Goal: Task Accomplishment & Management: Manage account settings

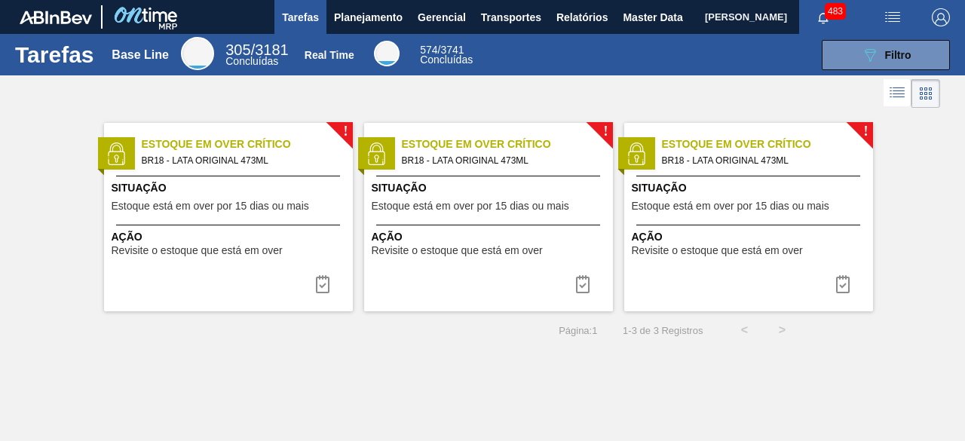
click at [705, 23] on span "[PERSON_NAME]" at bounding box center [746, 17] width 82 height 34
click at [386, 18] on span "Planejamento" at bounding box center [368, 17] width 69 height 18
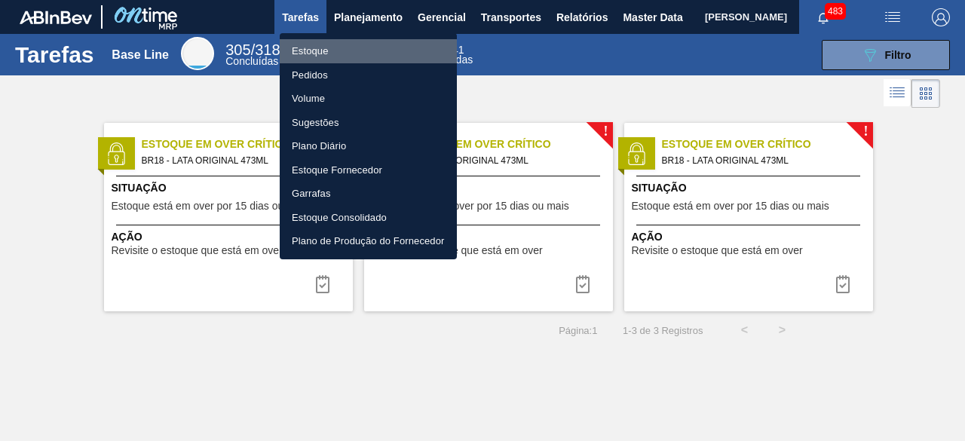
click at [341, 47] on li "Estoque" at bounding box center [368, 51] width 177 height 24
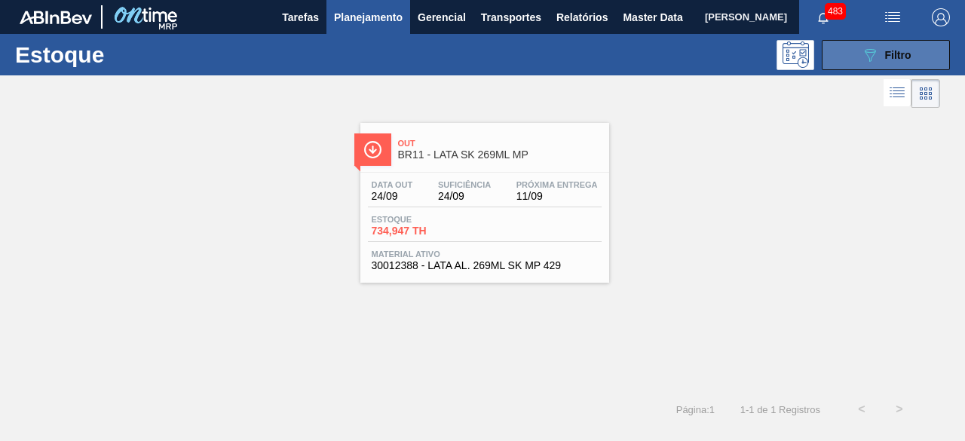
click at [883, 60] on div "089F7B8B-B2A5-4AFE-B5C0-19BA573D28AC Filtro" at bounding box center [886, 55] width 50 height 18
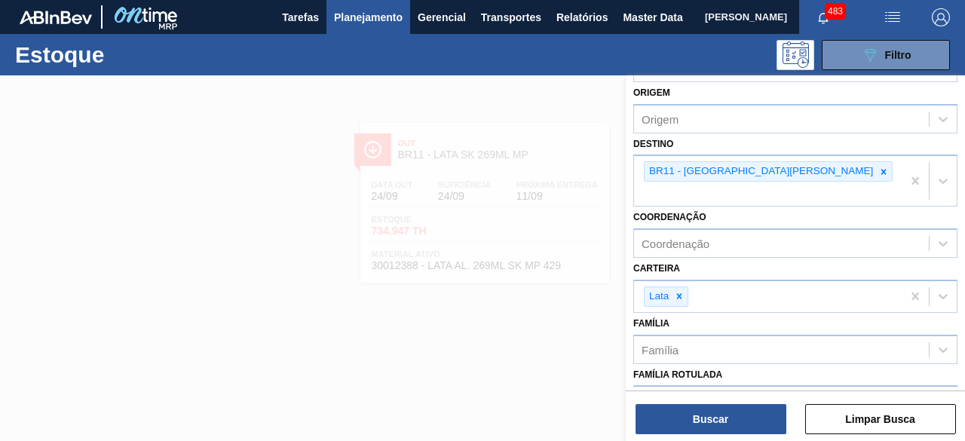
scroll to position [75, 0]
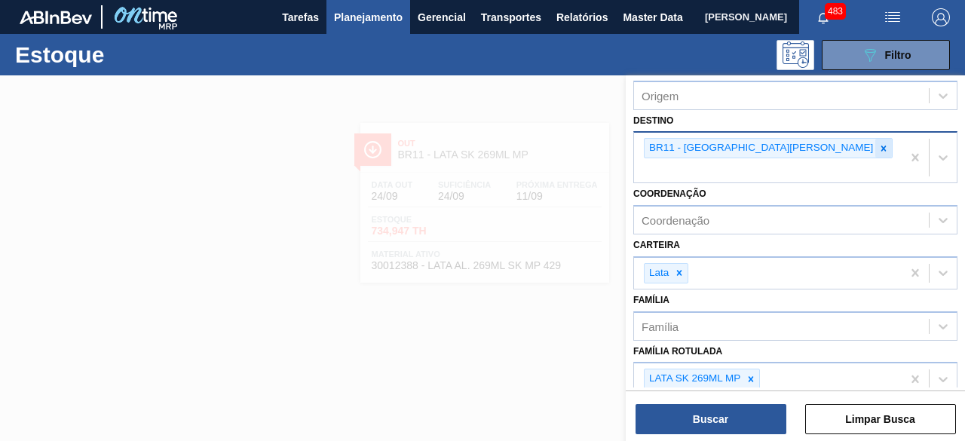
click at [881, 148] on icon at bounding box center [883, 147] width 5 height 5
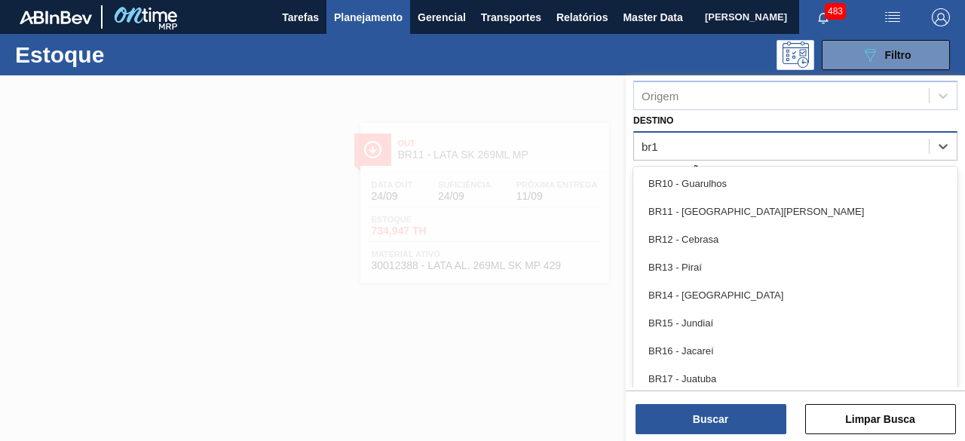
type input "br18"
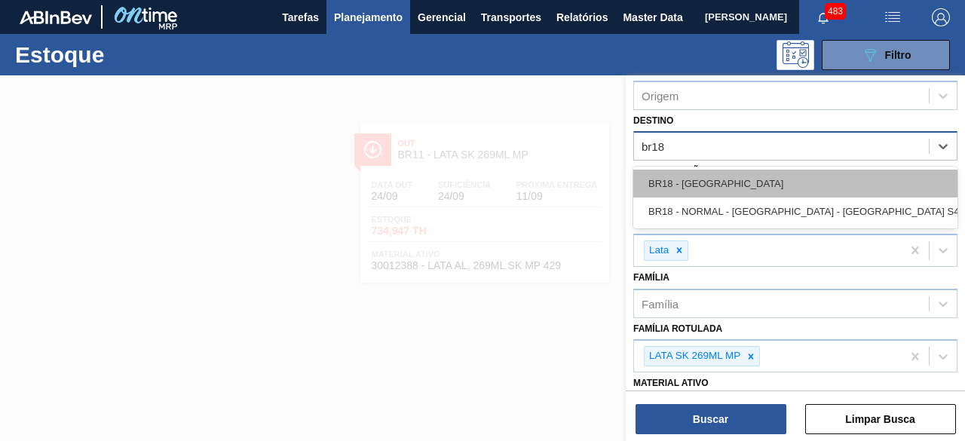
click at [743, 183] on div "BR18 - Pernambuco" at bounding box center [795, 184] width 324 height 28
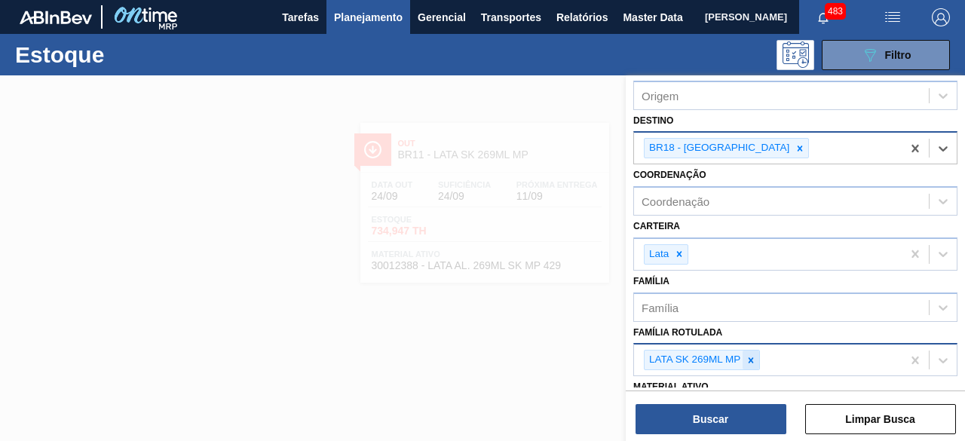
click at [757, 352] on div at bounding box center [750, 359] width 17 height 19
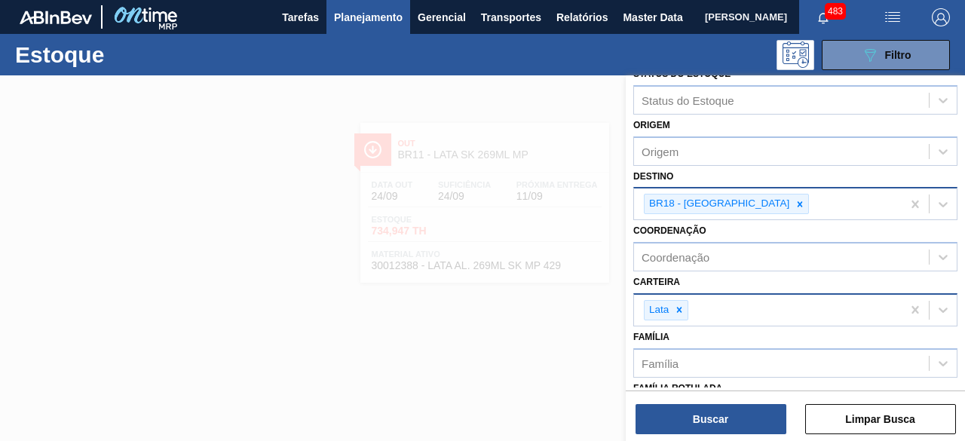
scroll to position [0, 0]
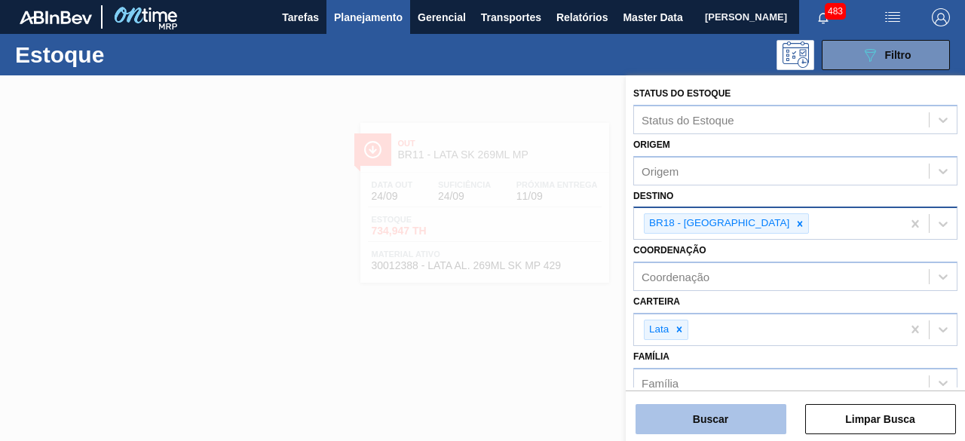
click at [748, 417] on button "Buscar" at bounding box center [710, 419] width 151 height 30
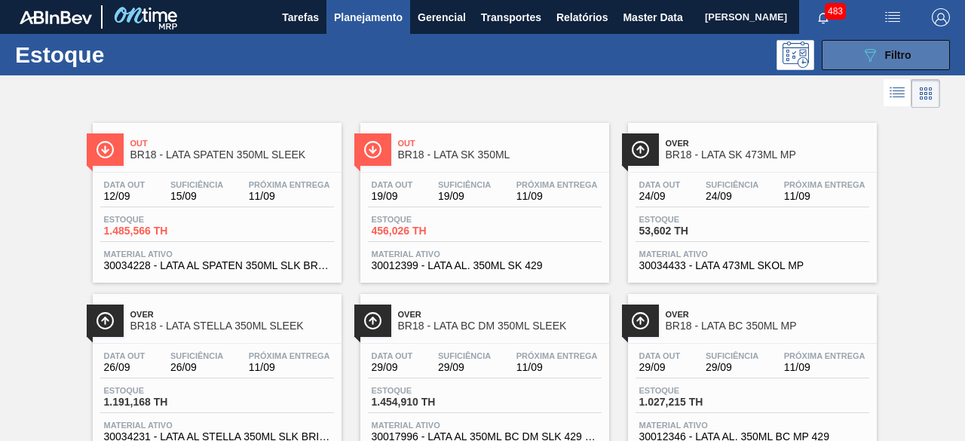
click at [861, 57] on icon "089F7B8B-B2A5-4AFE-B5C0-19BA573D28AC" at bounding box center [870, 55] width 18 height 18
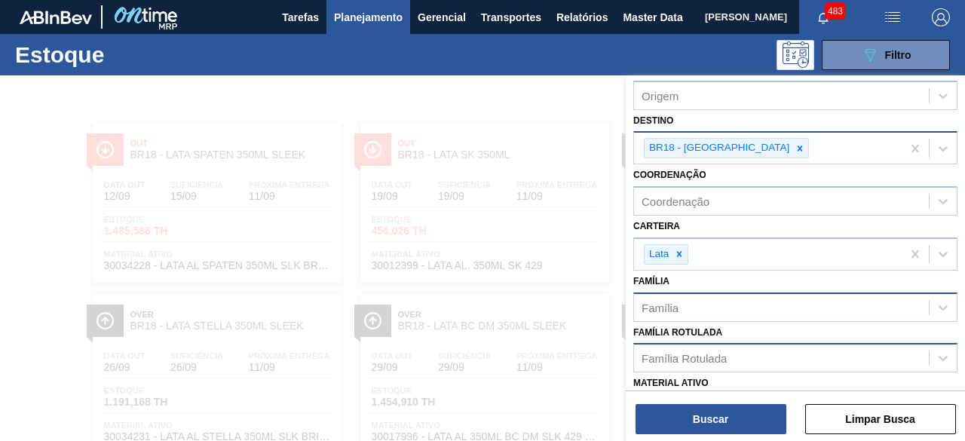
scroll to position [151, 0]
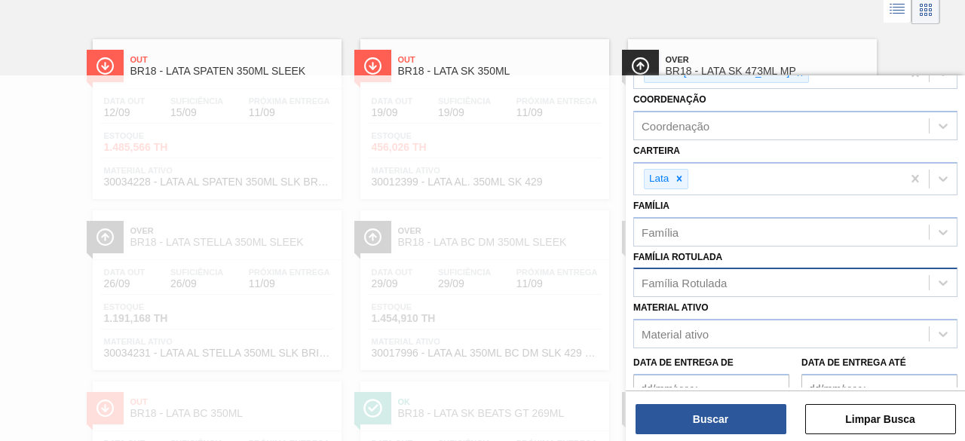
click at [761, 275] on div "Família Rotulada" at bounding box center [781, 283] width 295 height 22
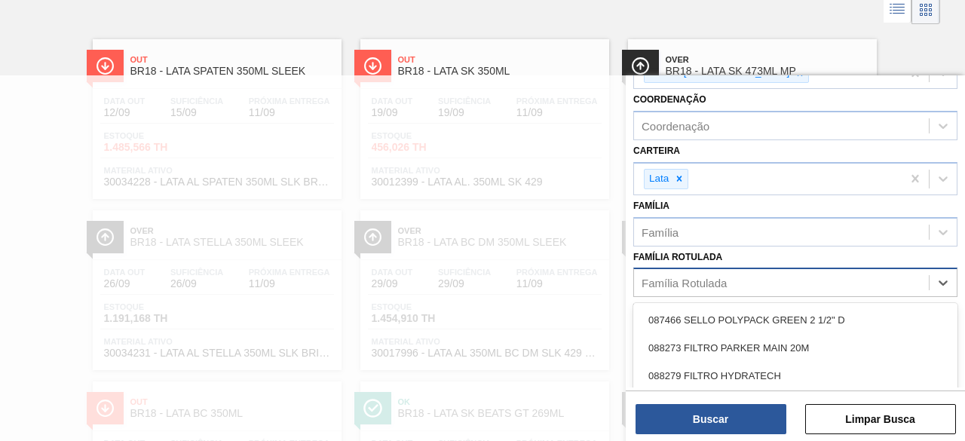
scroll to position [92, 0]
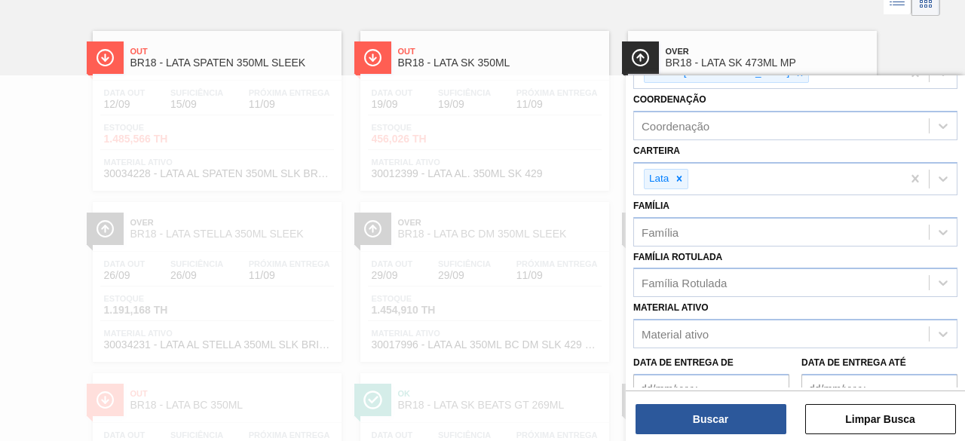
click at [533, 100] on div at bounding box center [482, 295] width 965 height 441
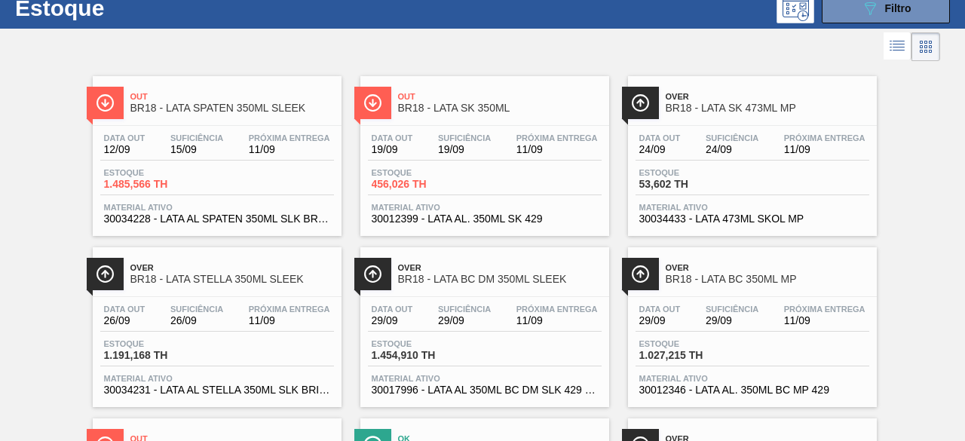
scroll to position [0, 0]
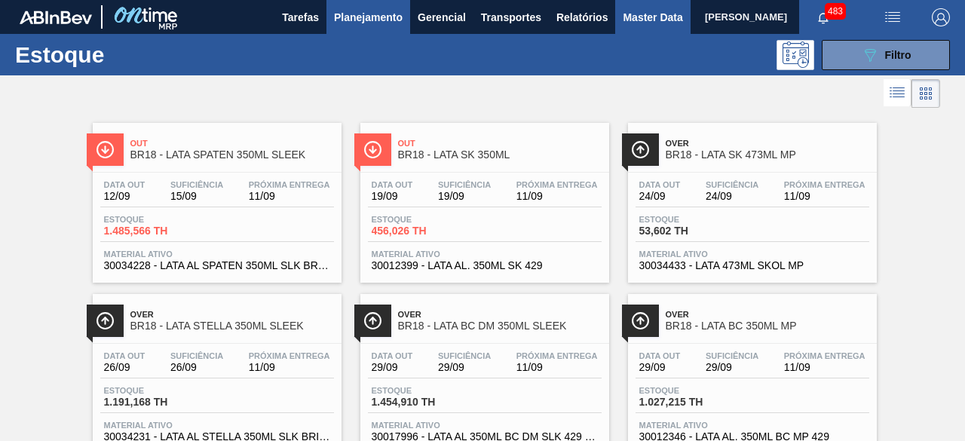
click at [638, 17] on span "Master Data" at bounding box center [653, 17] width 60 height 18
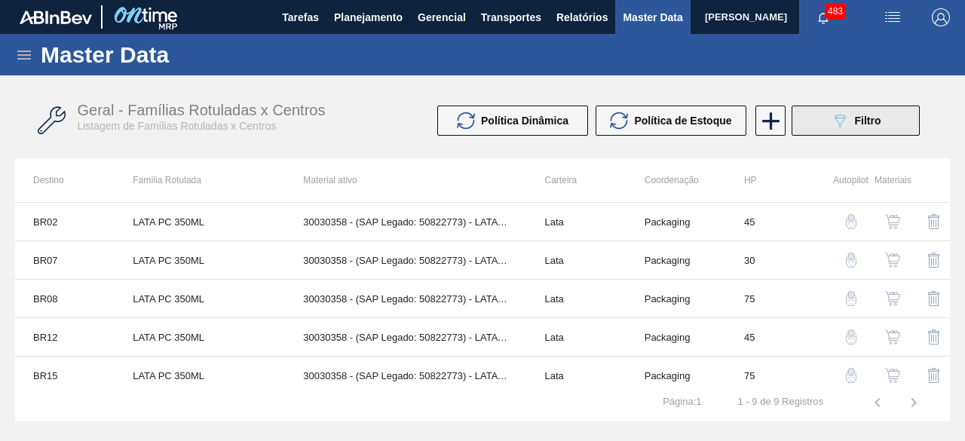
click at [852, 120] on div "089F7B8B-B2A5-4AFE-B5C0-19BA573D28AC Filtro" at bounding box center [856, 121] width 50 height 18
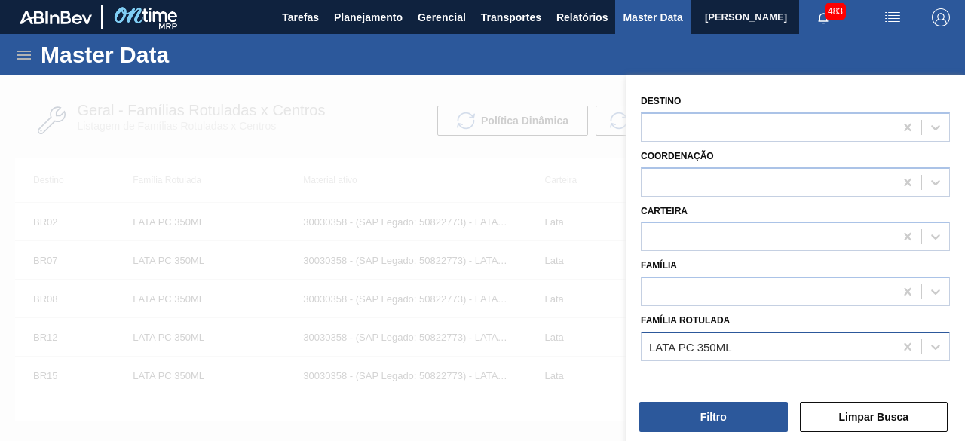
click at [770, 346] on div "LATA PC 350ML" at bounding box center [767, 346] width 252 height 22
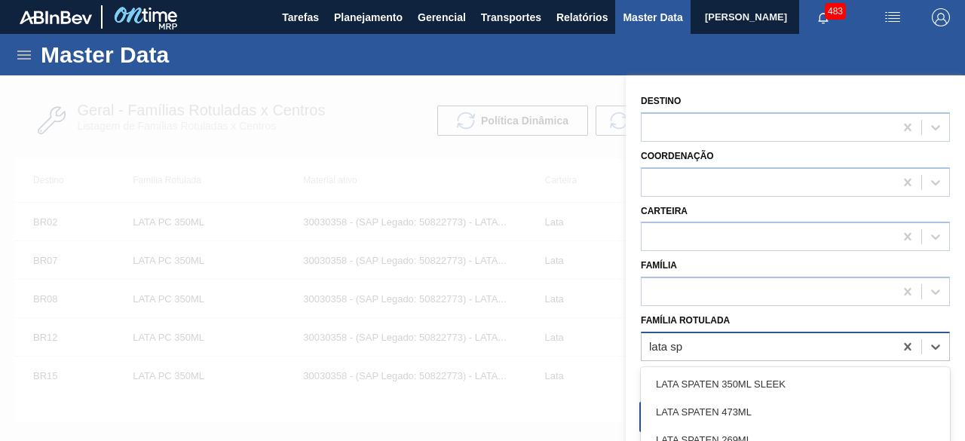
type Rotulada "lata spa"
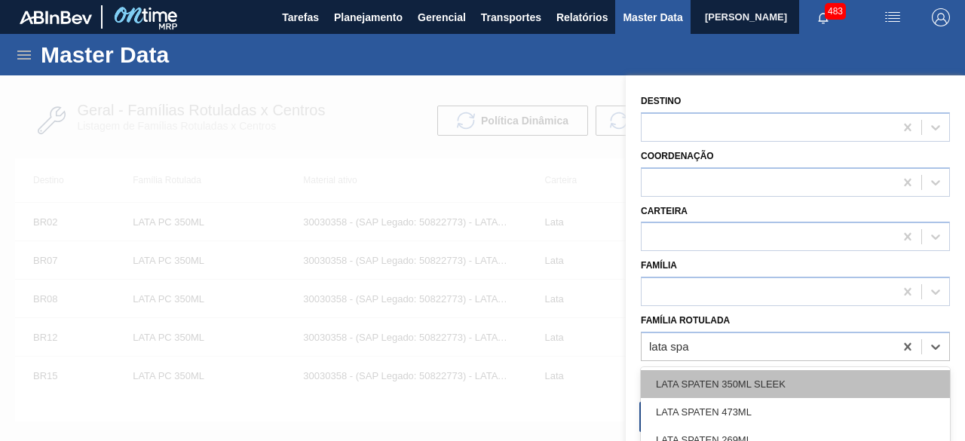
click at [773, 387] on div "LATA SPATEN 350ML SLEEK" at bounding box center [795, 384] width 309 height 28
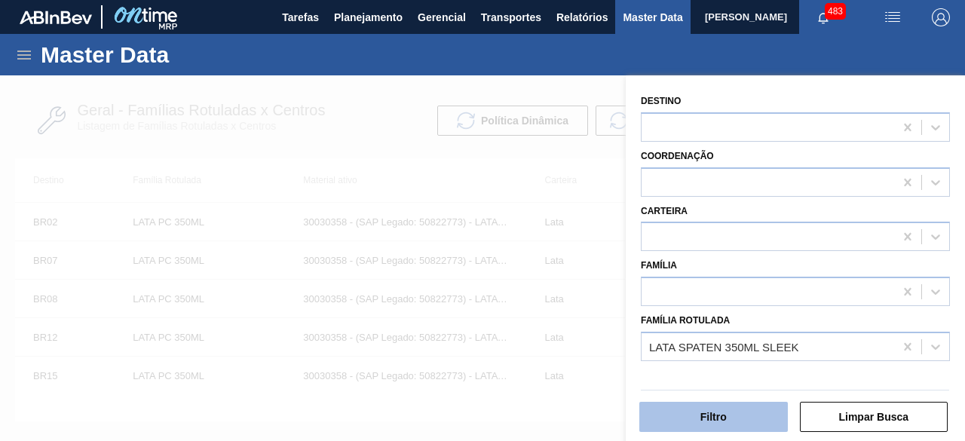
click at [744, 419] on button "Filtro" at bounding box center [713, 417] width 148 height 30
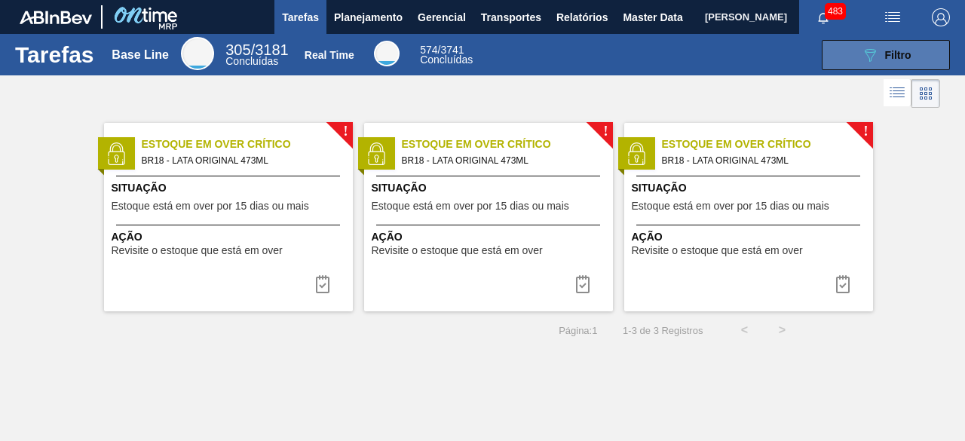
click at [858, 53] on button "089F7B8B-B2A5-4AFE-B5C0-19BA573D28AC Filtro" at bounding box center [885, 55] width 128 height 30
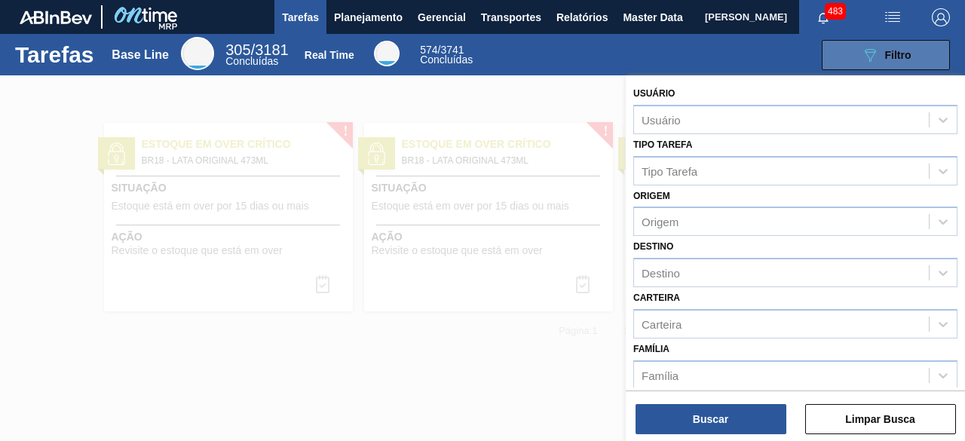
click at [858, 53] on button "089F7B8B-B2A5-4AFE-B5C0-19BA573D28AC Filtro" at bounding box center [885, 55] width 128 height 30
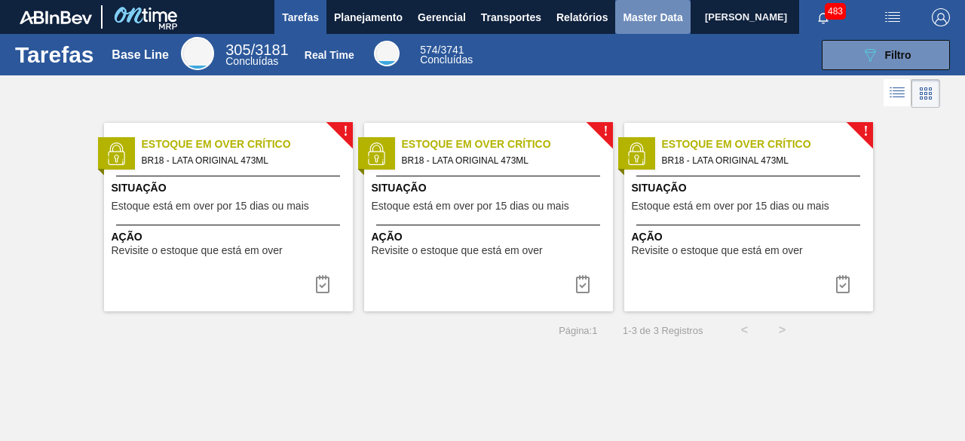
click at [638, 19] on span "Master Data" at bounding box center [653, 17] width 60 height 18
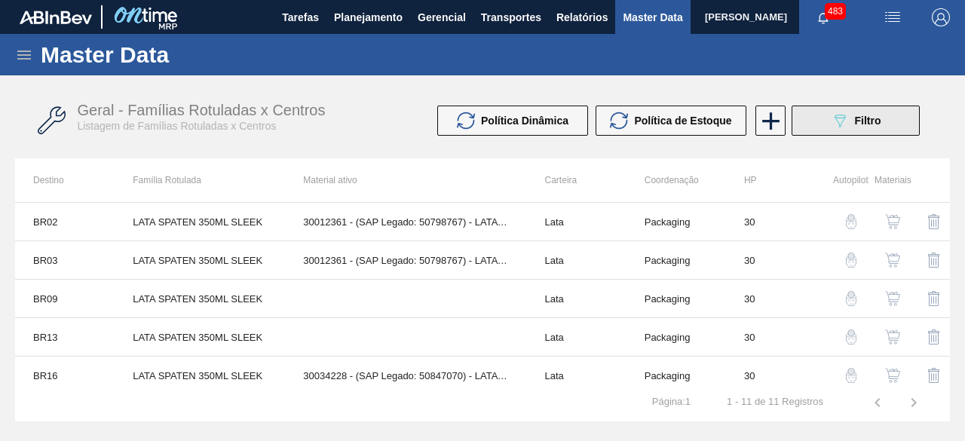
click at [831, 121] on icon "089F7B8B-B2A5-4AFE-B5C0-19BA573D28AC" at bounding box center [840, 121] width 18 height 18
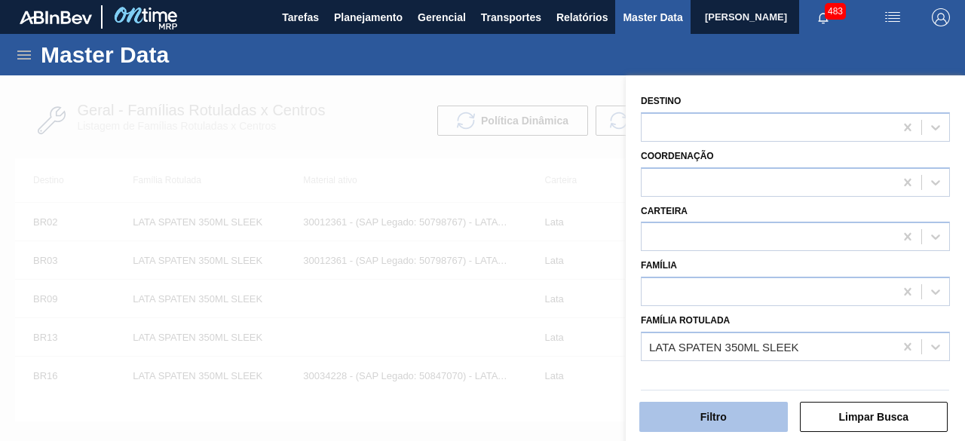
click at [746, 420] on button "Filtro" at bounding box center [713, 417] width 148 height 30
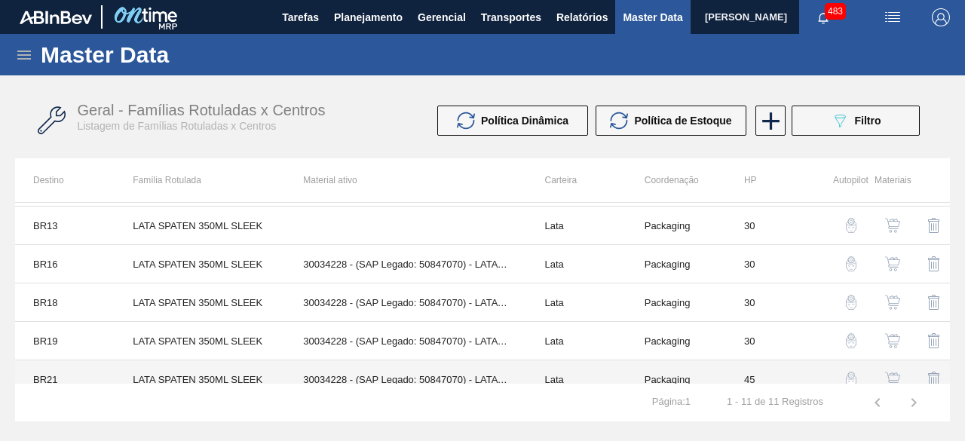
scroll to position [87, 0]
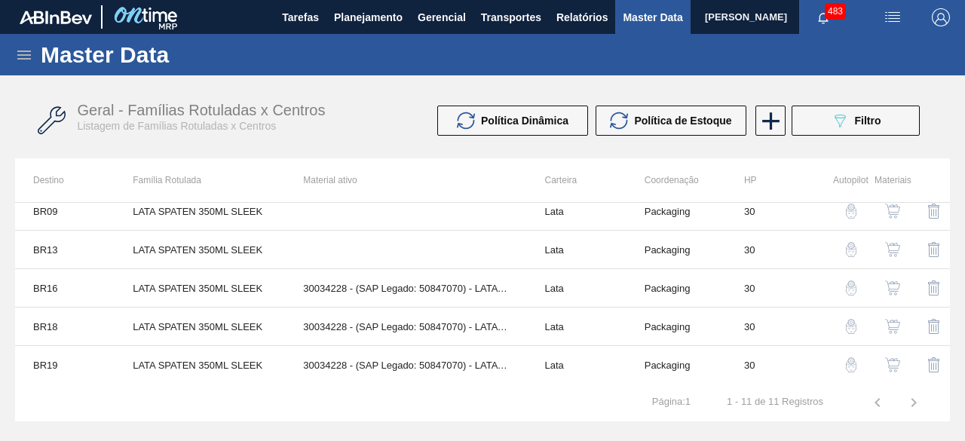
click at [888, 324] on img "button" at bounding box center [892, 326] width 15 height 15
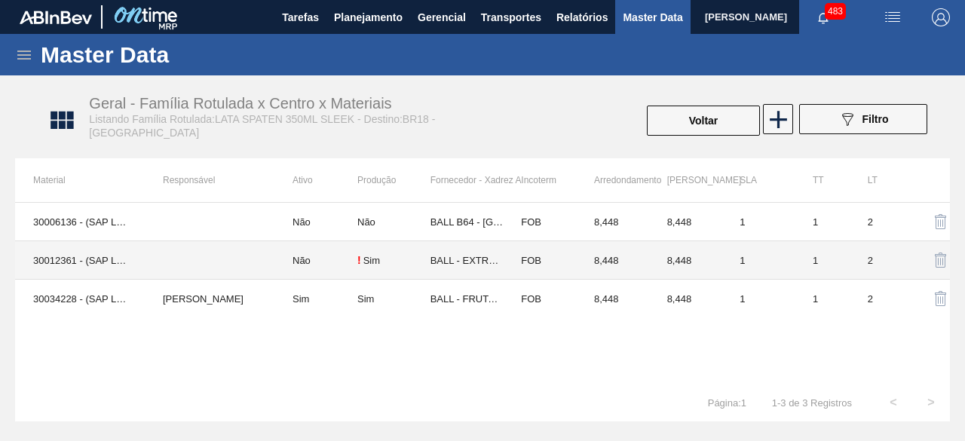
click at [82, 260] on td "30012361 - (SAP Legado: 50798767) - LATA AL. 350ML SPATEN SLK 429" at bounding box center [80, 260] width 130 height 38
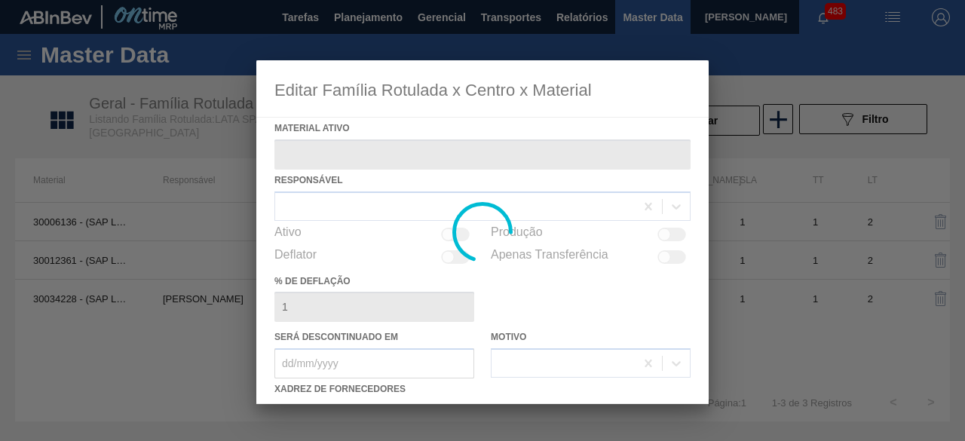
type ativo "30012361 - (SAP Legado: 50798767) - LATA AL. 350ML SPATEN SLK 429"
checkbox input "true"
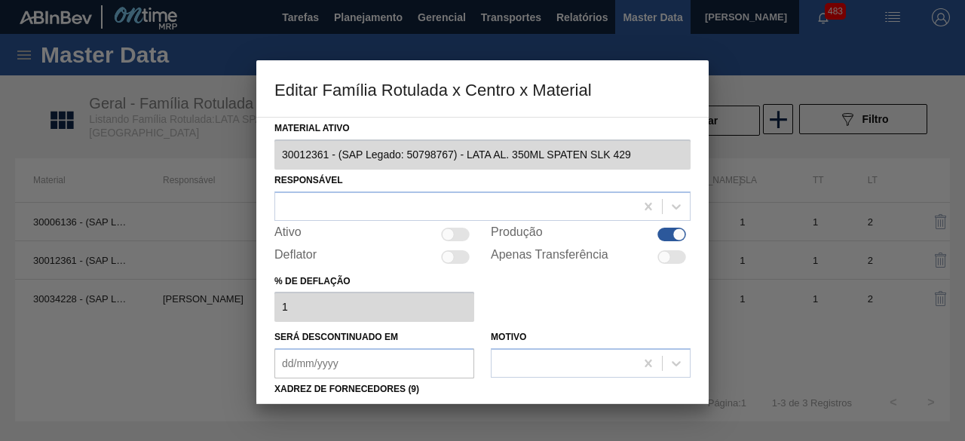
click at [831, 353] on div at bounding box center [482, 220] width 965 height 441
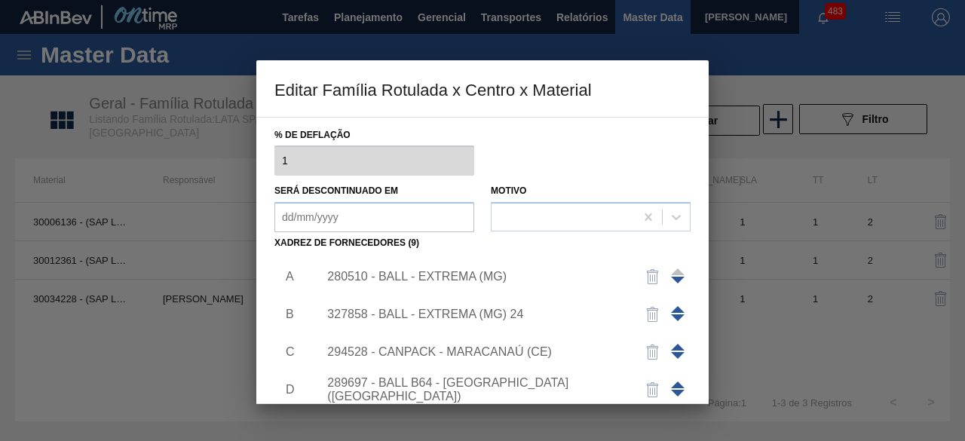
scroll to position [237, 0]
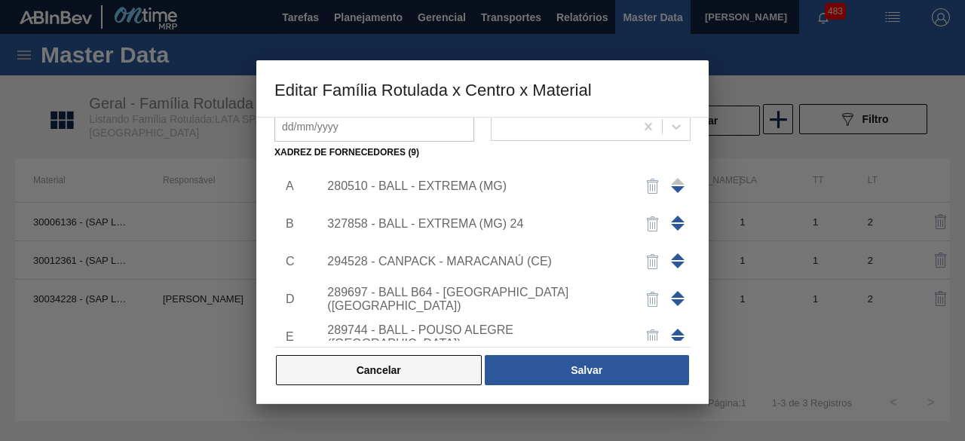
click at [437, 364] on button "Cancelar" at bounding box center [379, 370] width 206 height 30
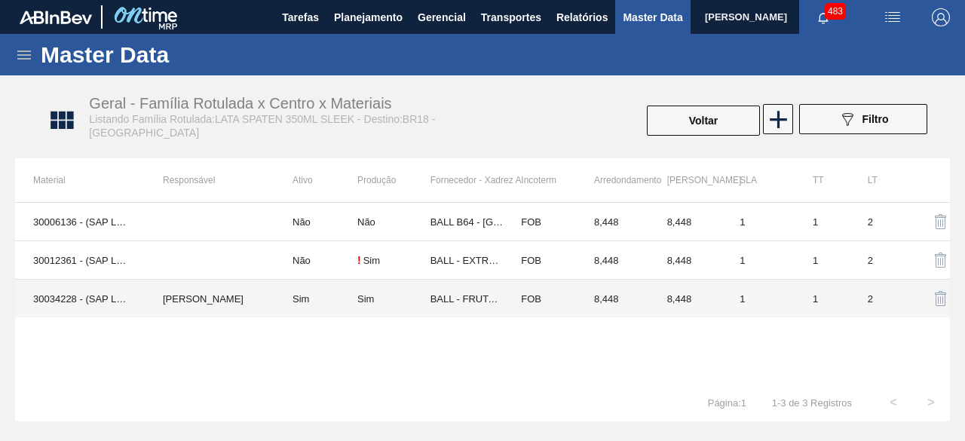
click at [61, 296] on td "30034228 - (SAP Legado: 50847070) - LATA AL SPATEN 350ML SLK BRILHO" at bounding box center [80, 299] width 130 height 38
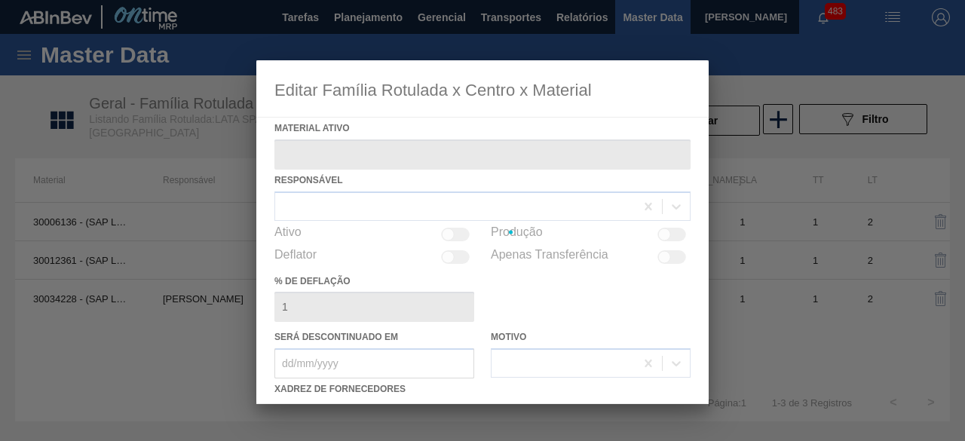
type ativo "30034228 - (SAP Legado: 50847070) - LATA AL SPATEN 350ML SLK BRILHO"
checkbox input "true"
